Goal: Task Accomplishment & Management: Use online tool/utility

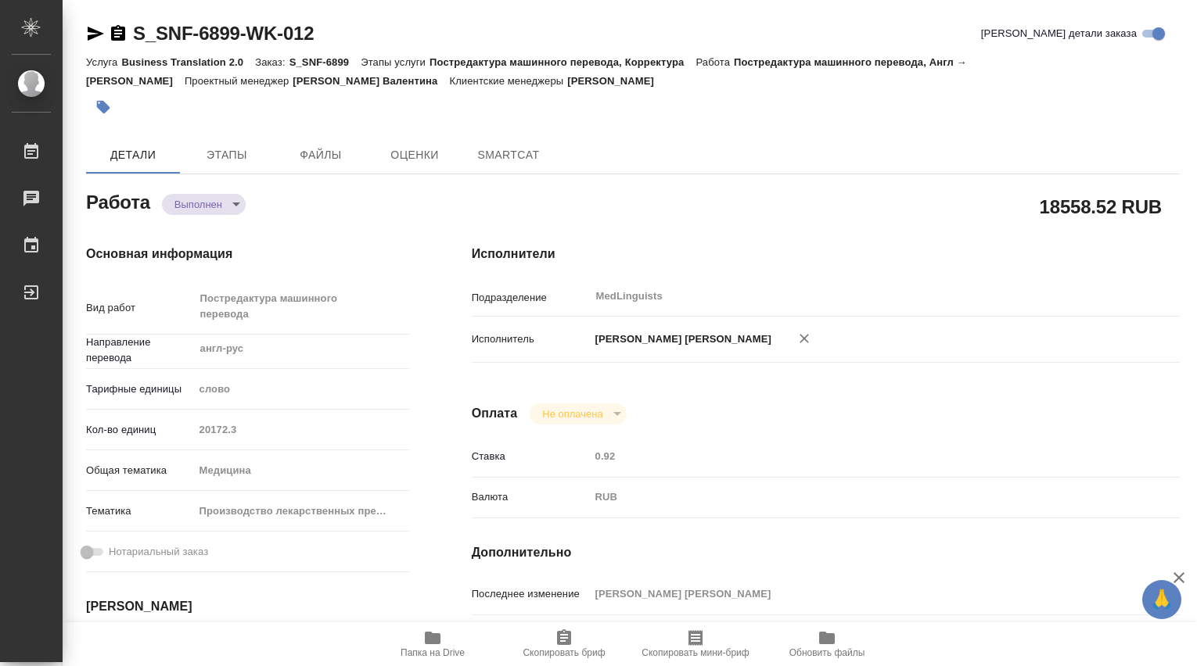
type textarea "x"
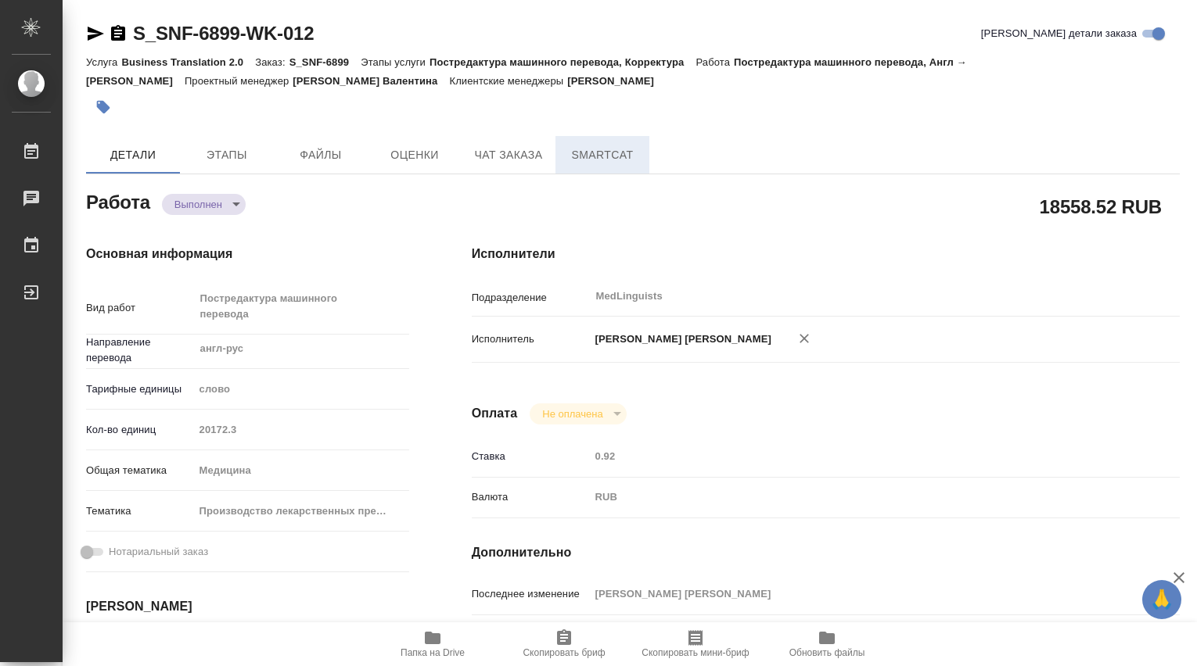
type textarea "x"
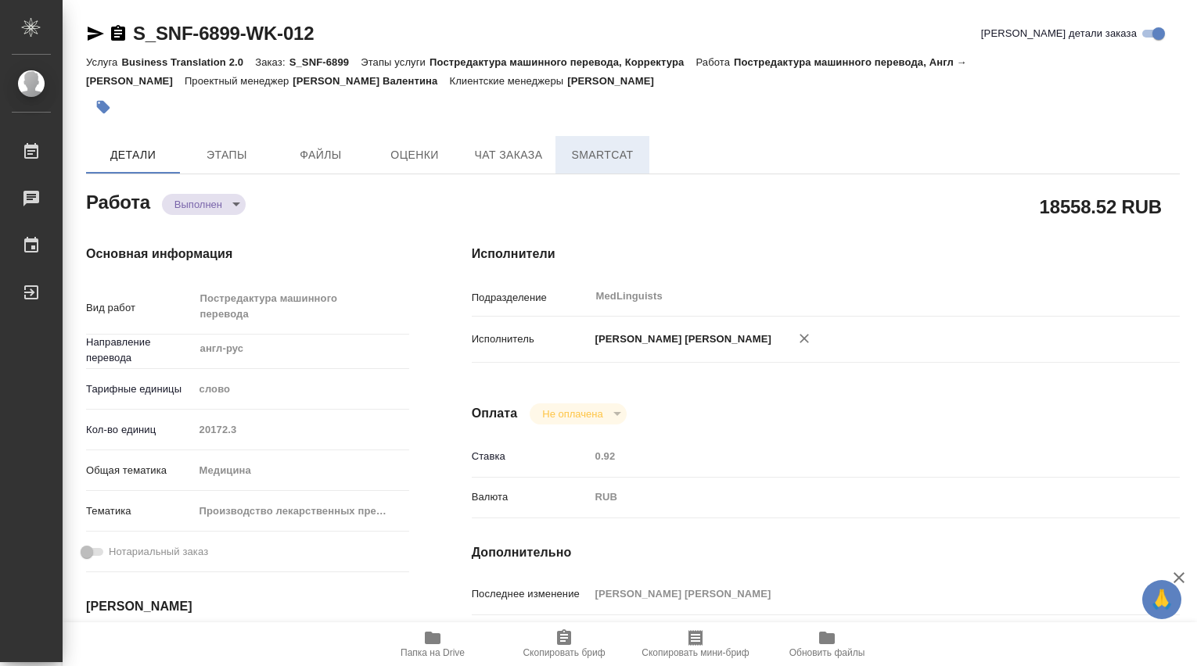
click at [583, 147] on span "SmartCat" at bounding box center [602, 155] width 75 height 20
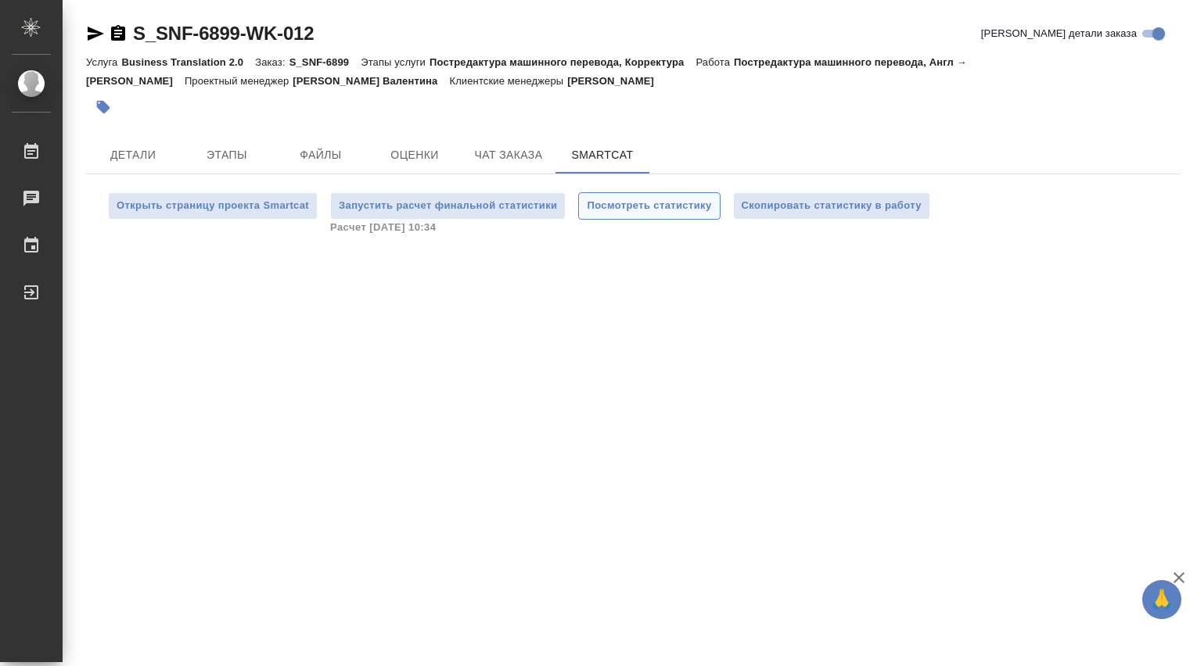
click at [665, 208] on span "Посмотреть статистику" at bounding box center [649, 206] width 124 height 18
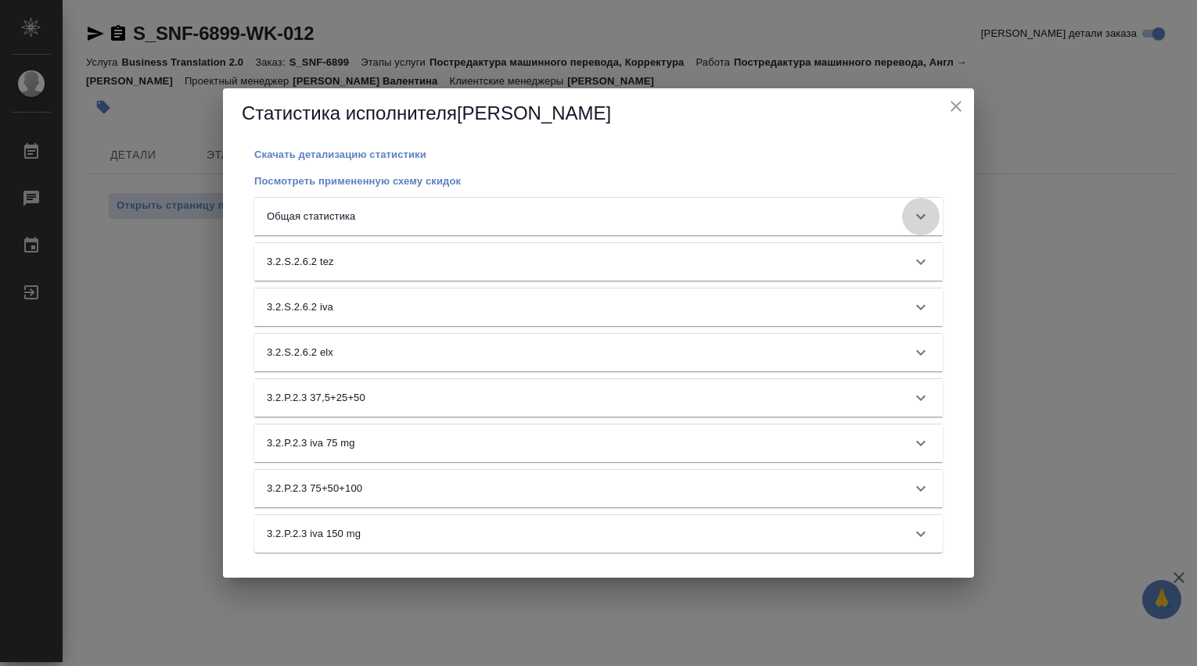
click at [923, 214] on icon at bounding box center [920, 216] width 19 height 19
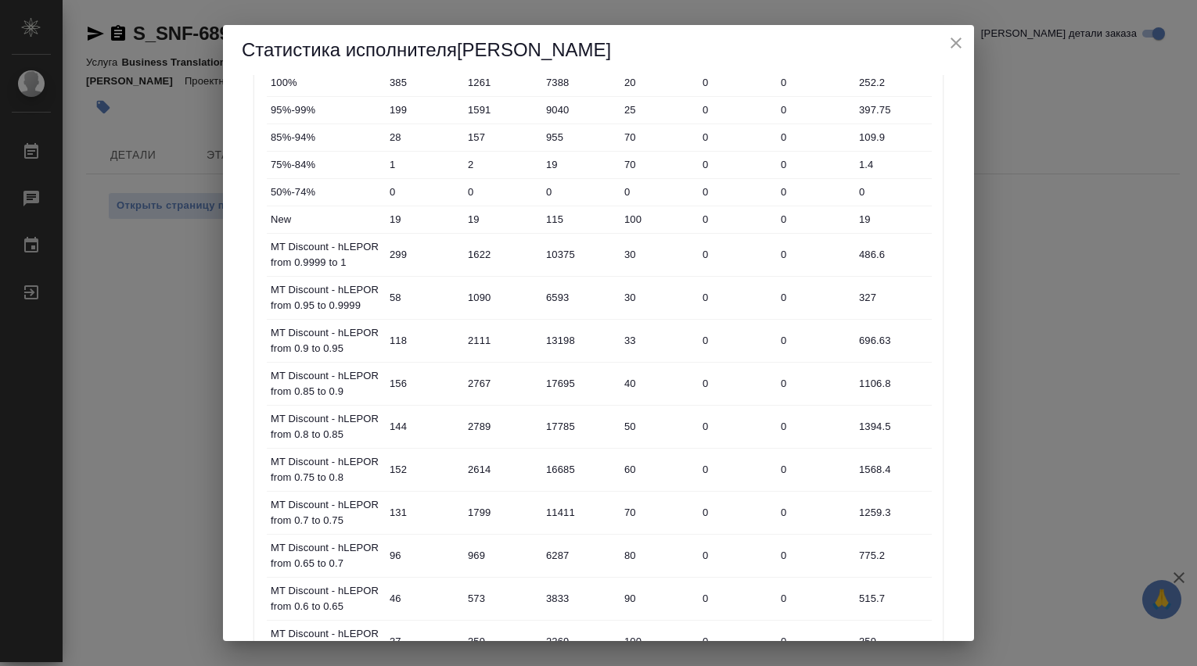
scroll to position [1114, 0]
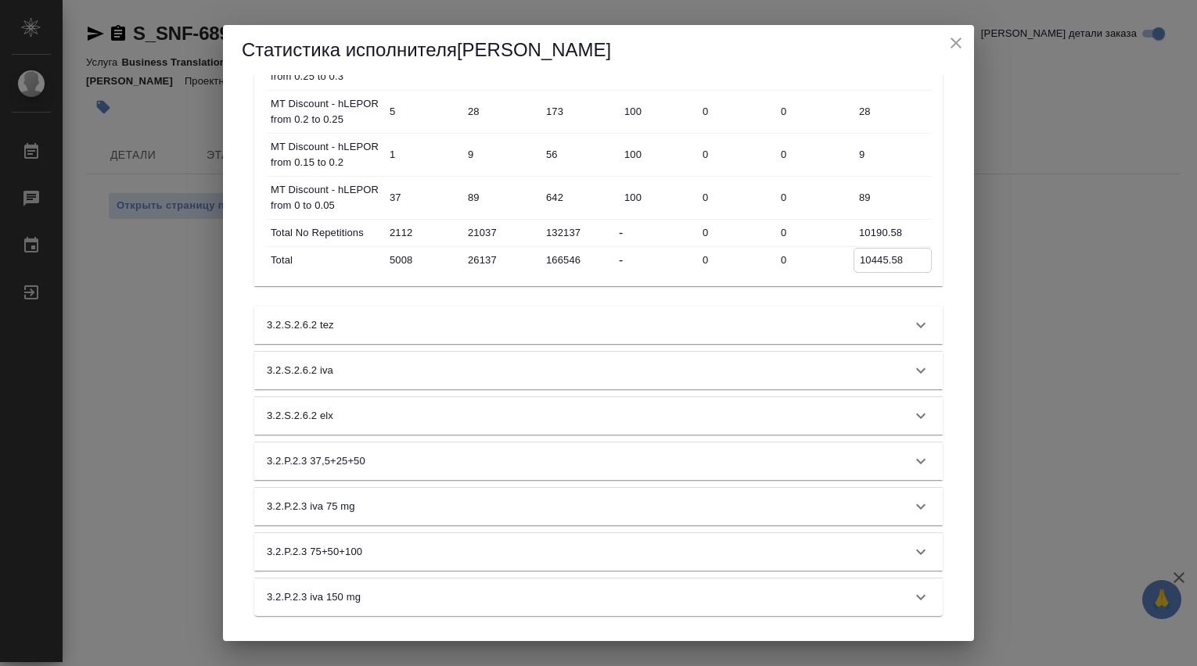
drag, startPoint x: 858, startPoint y: 260, endPoint x: 910, endPoint y: 255, distance: 51.9
click at [910, 255] on input "10445.58" at bounding box center [892, 260] width 77 height 23
click at [958, 34] on icon "close" at bounding box center [955, 43] width 19 height 19
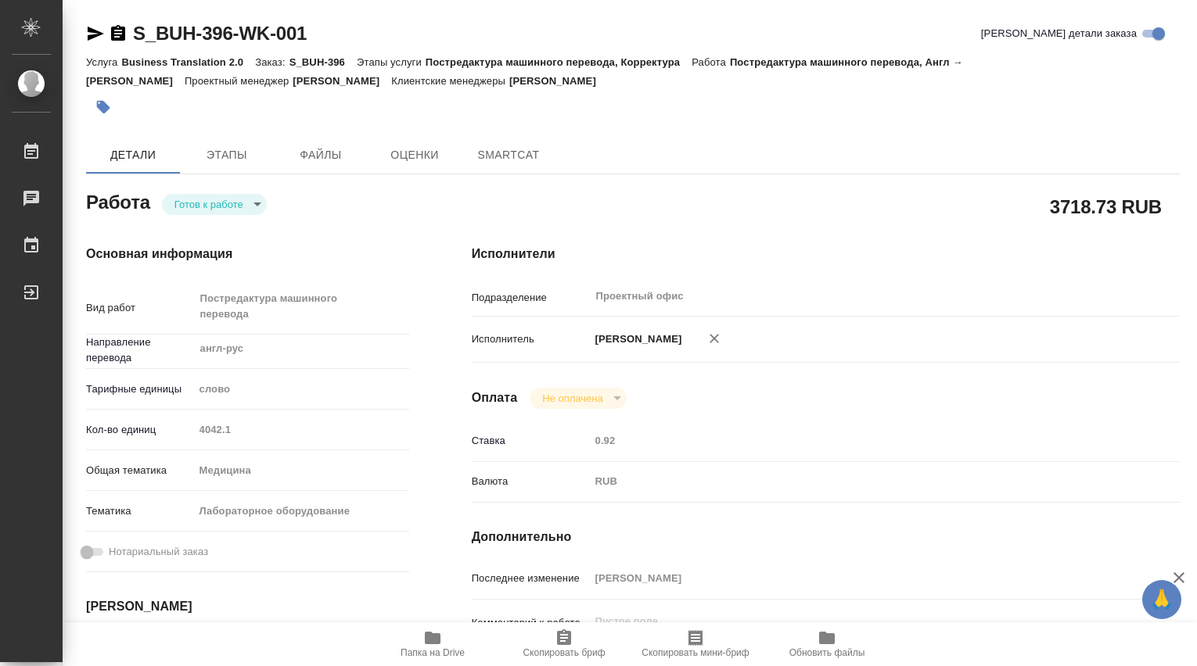
type textarea "x"
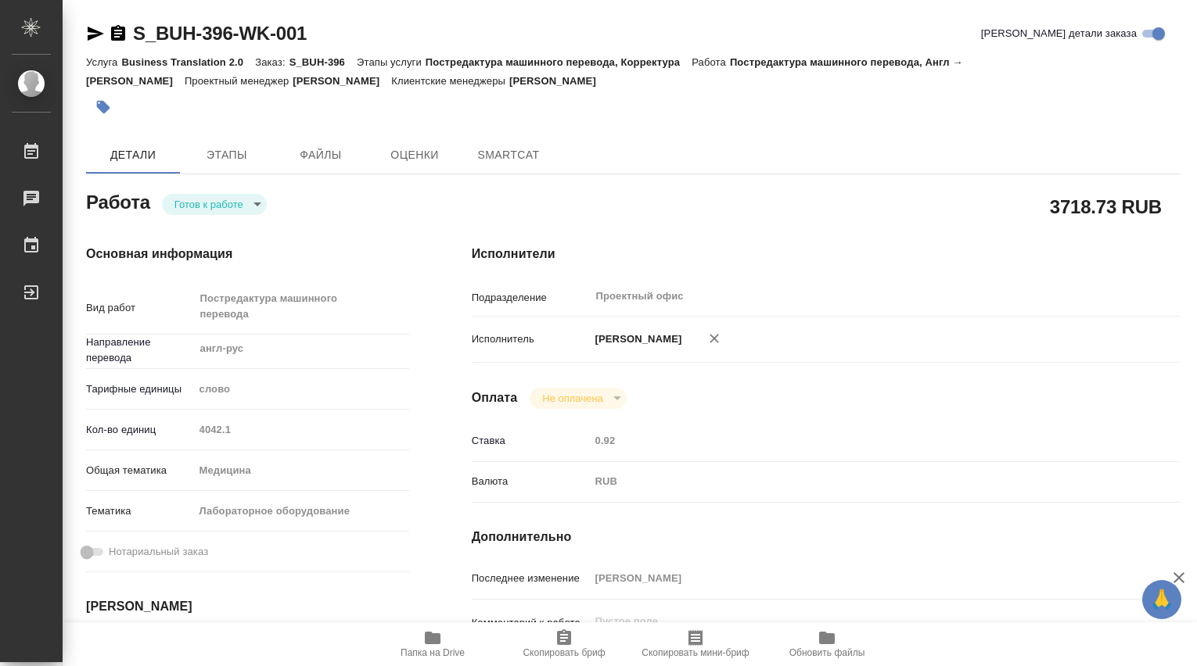
type textarea "x"
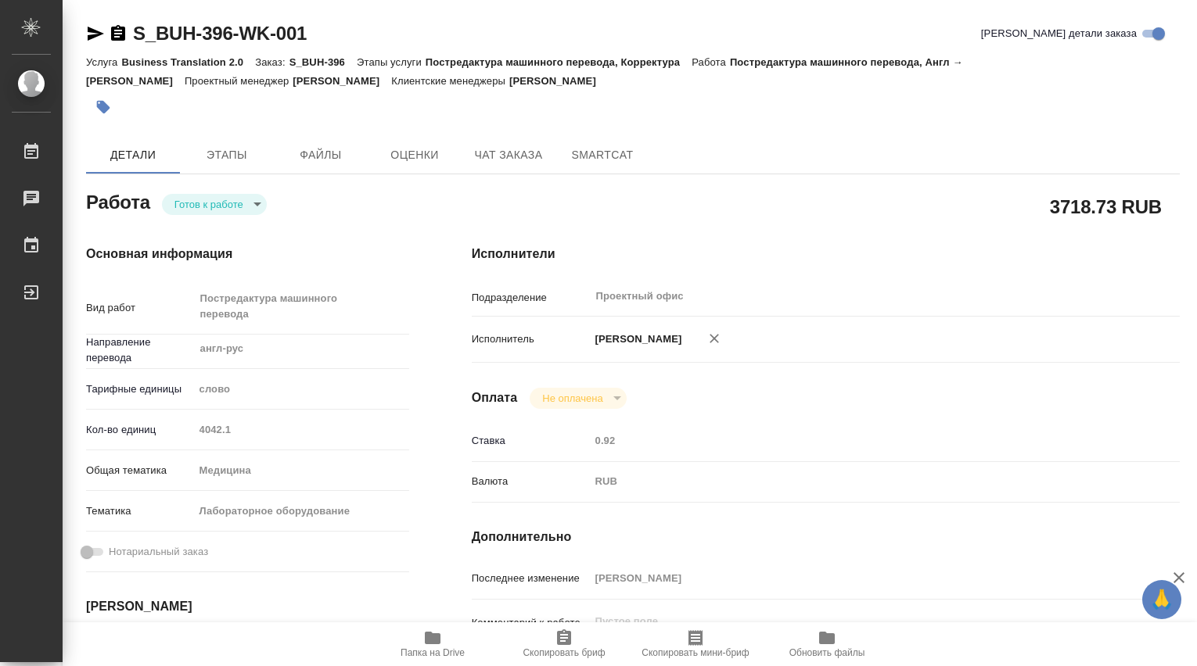
type textarea "x"
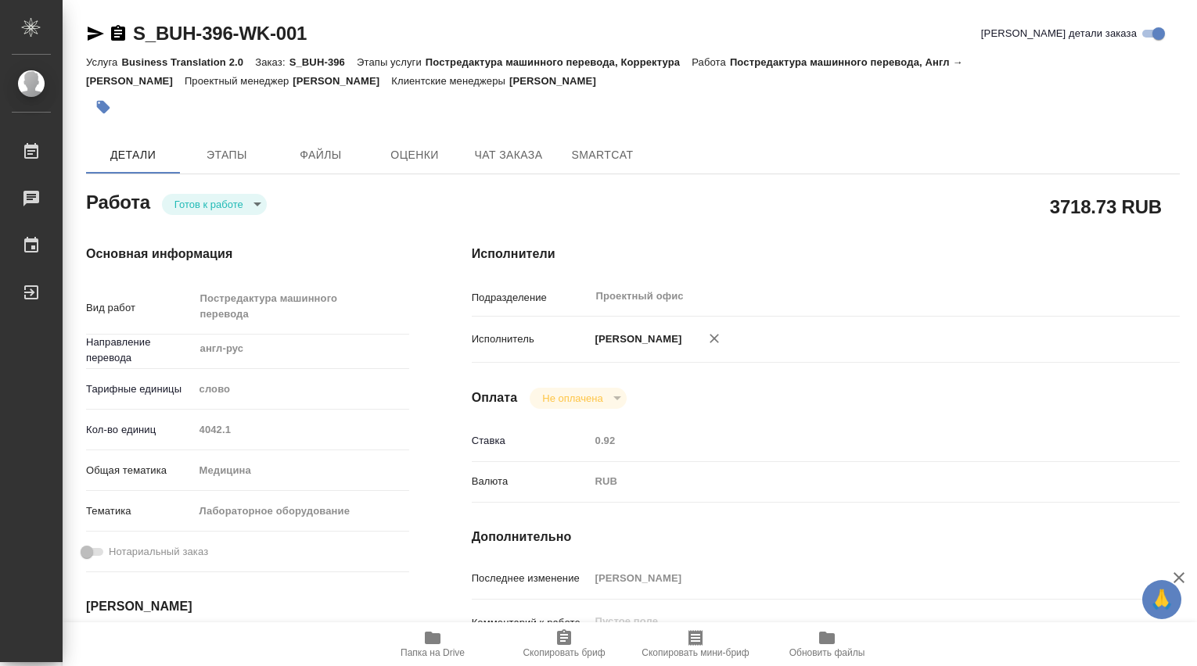
scroll to position [260, 0]
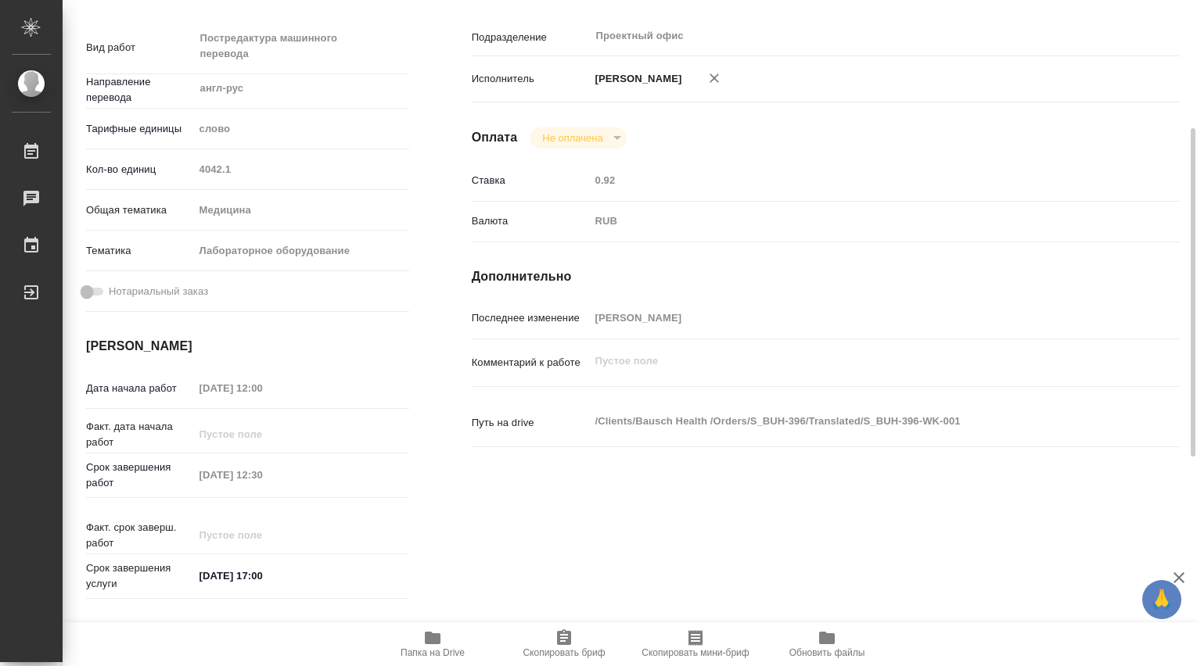
type textarea "x"
